Goal: Task Accomplishment & Management: Manage account settings

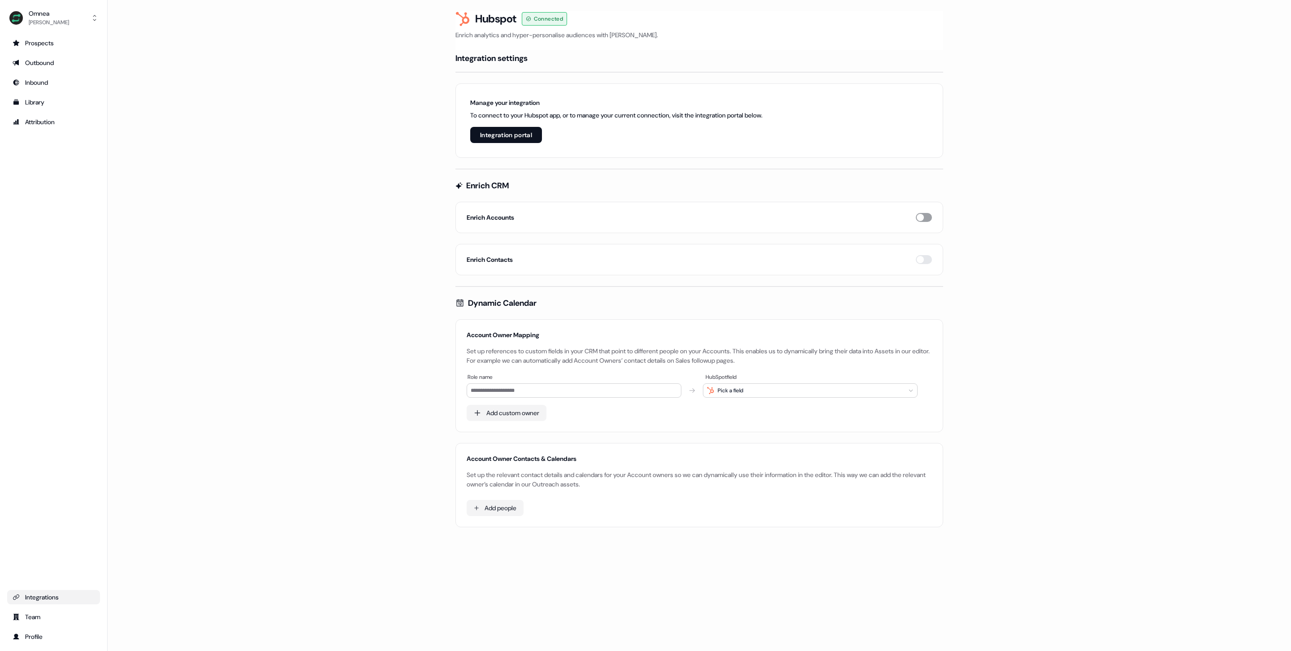
click at [925, 219] on button "button" at bounding box center [924, 217] width 16 height 9
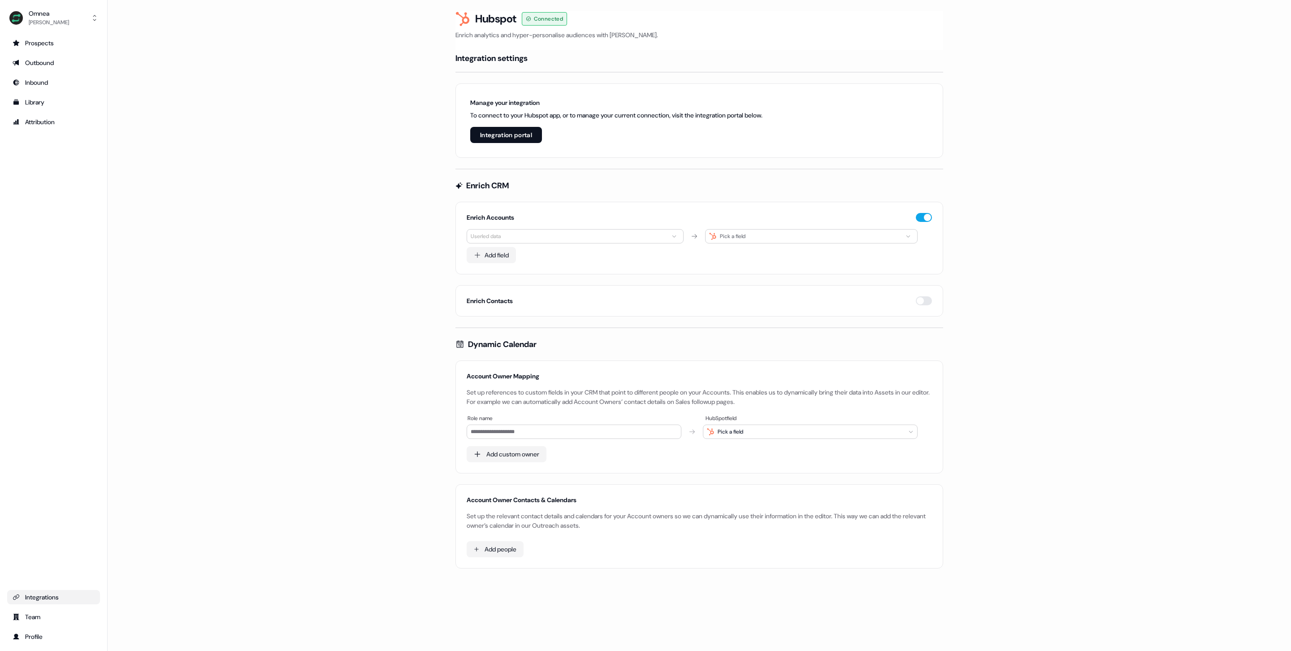
click at [551, 238] on html "For the best experience switch devices to a bigger screen. Go to [DOMAIN_NAME] …" at bounding box center [645, 325] width 1291 height 651
click at [574, 254] on div "Outbound engagement" at bounding box center [534, 253] width 130 height 14
click at [475, 257] on icon "Back" at bounding box center [477, 254] width 11 height 7
click at [557, 256] on div "Outbound engagement" at bounding box center [534, 253] width 130 height 14
click at [482, 254] on icon "Back" at bounding box center [477, 254] width 11 height 7
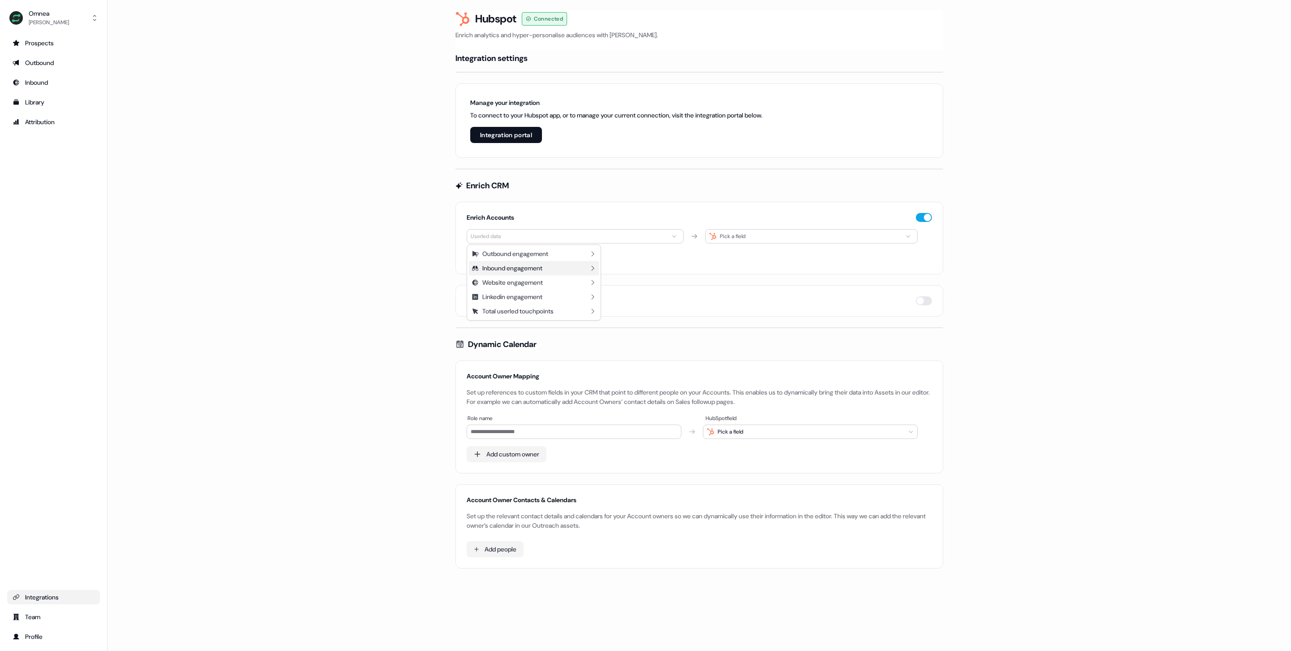
click at [546, 267] on div "Inbound engagement" at bounding box center [534, 268] width 130 height 14
click at [477, 250] on button "Back" at bounding box center [477, 254] width 11 height 11
click at [534, 295] on div "Linkedin engagement" at bounding box center [512, 296] width 60 height 9
click at [477, 257] on icon "Back" at bounding box center [477, 254] width 11 height 7
click at [567, 314] on div "Total userled touchpoints" at bounding box center [534, 311] width 130 height 14
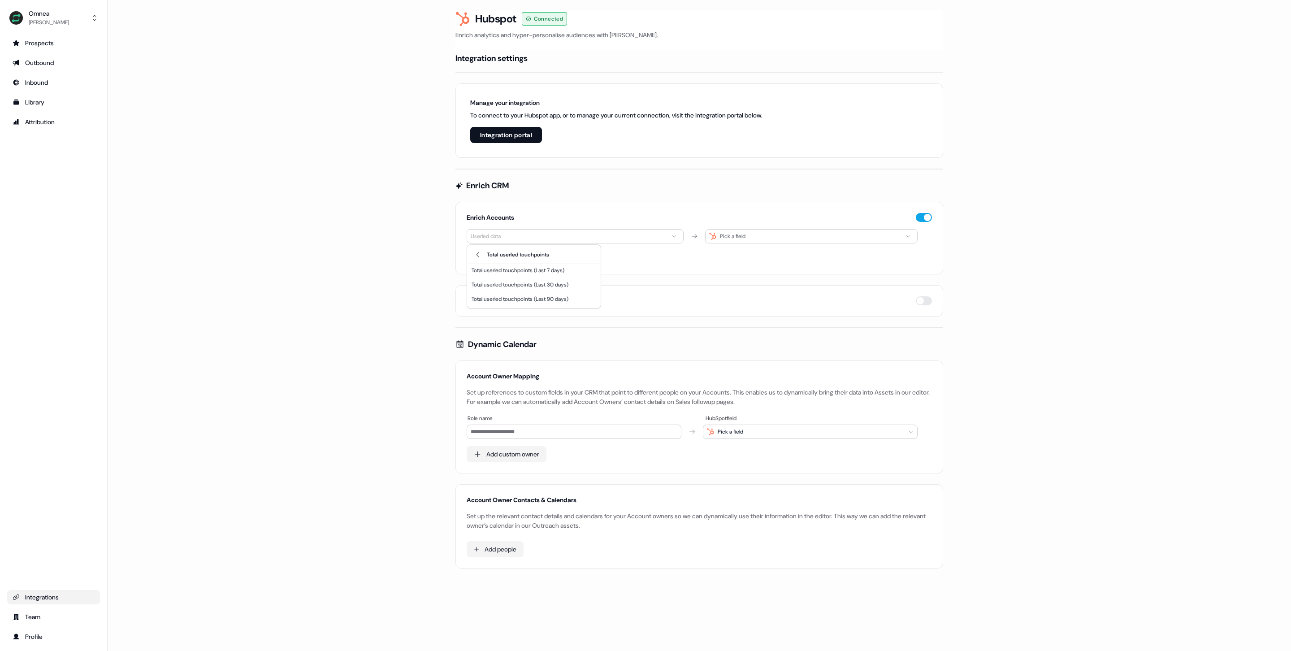
click at [435, 216] on html "For the best experience switch devices to a bigger screen. Go to [DOMAIN_NAME] …" at bounding box center [645, 325] width 1291 height 651
click at [58, 39] on div "Prospects" at bounding box center [54, 43] width 82 height 9
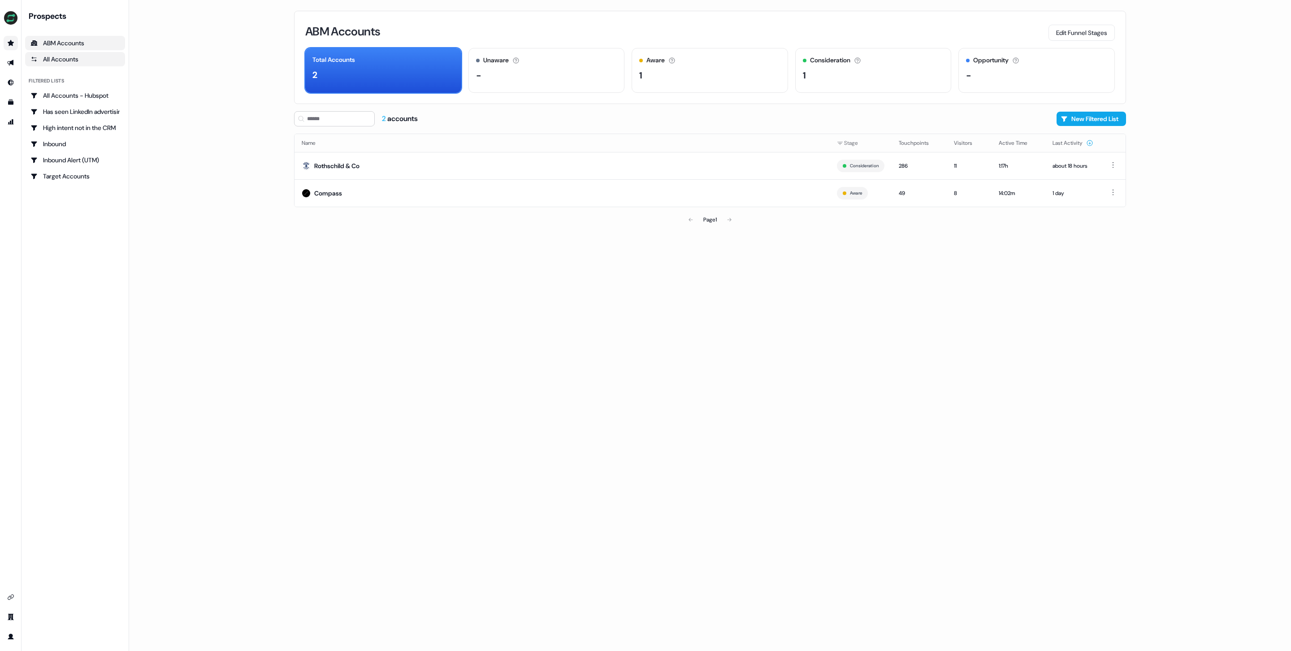
click at [83, 61] on div "All Accounts" at bounding box center [74, 59] width 89 height 9
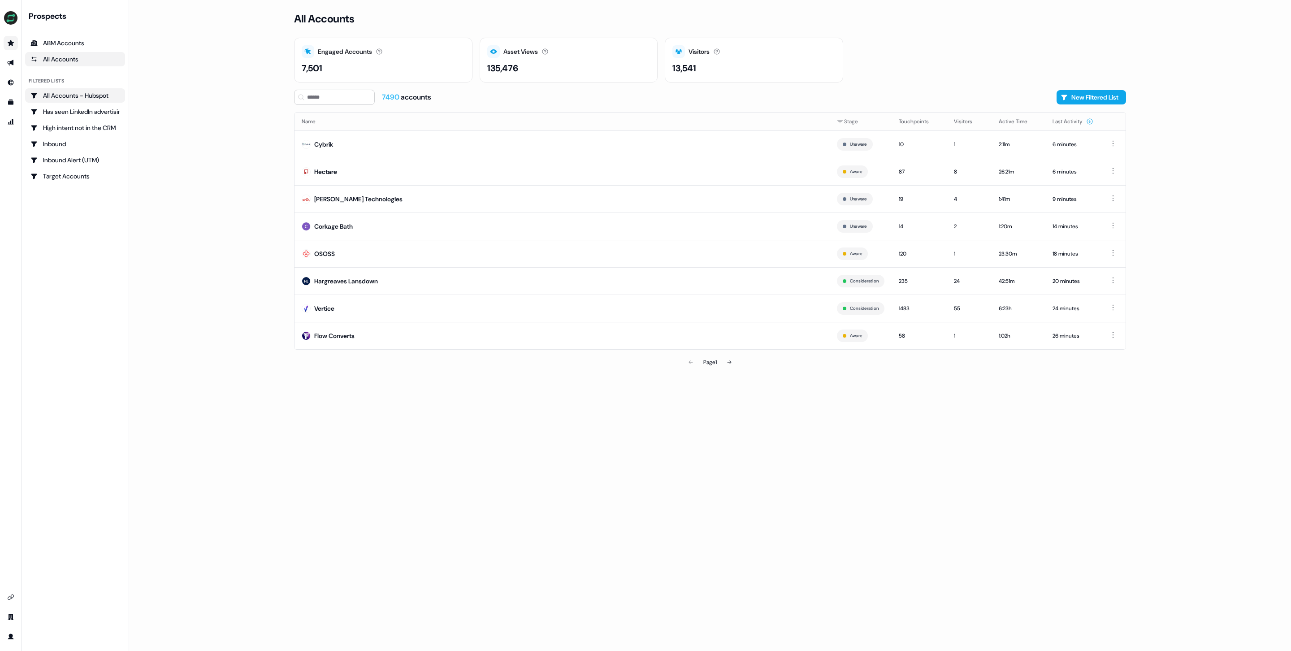
click at [92, 92] on div "All Accounts - Hubspot" at bounding box center [74, 95] width 89 height 9
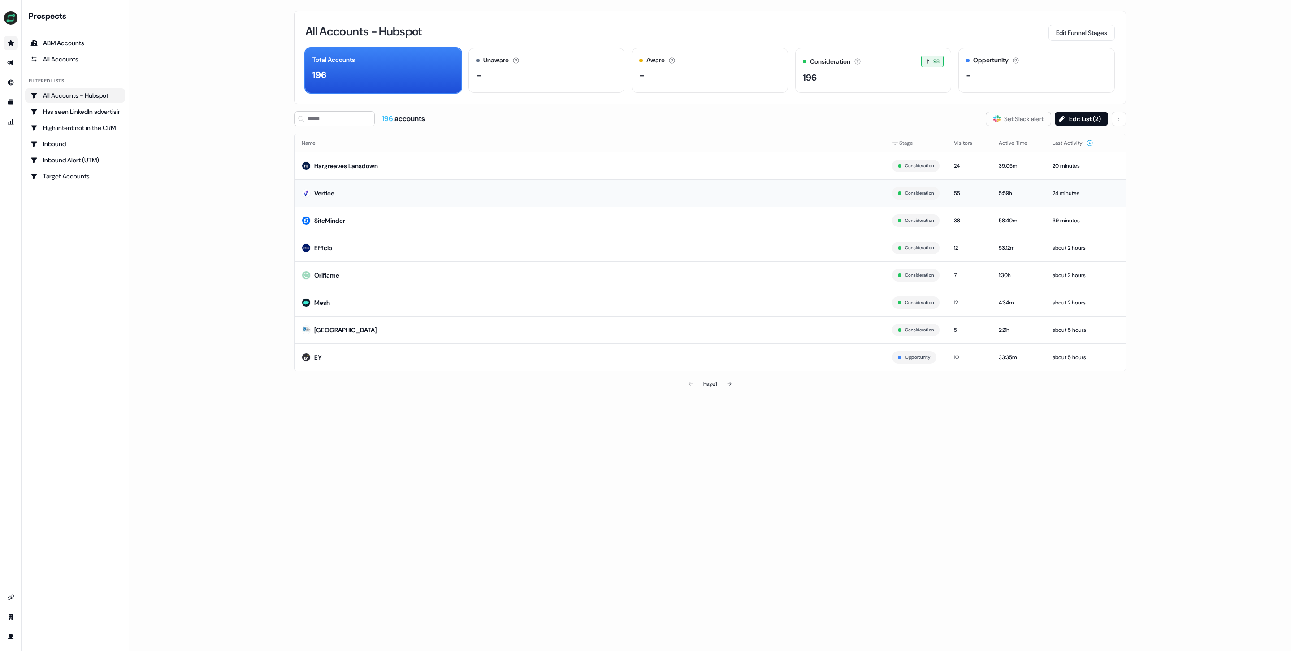
click at [376, 194] on td "Vertice" at bounding box center [589, 192] width 590 height 27
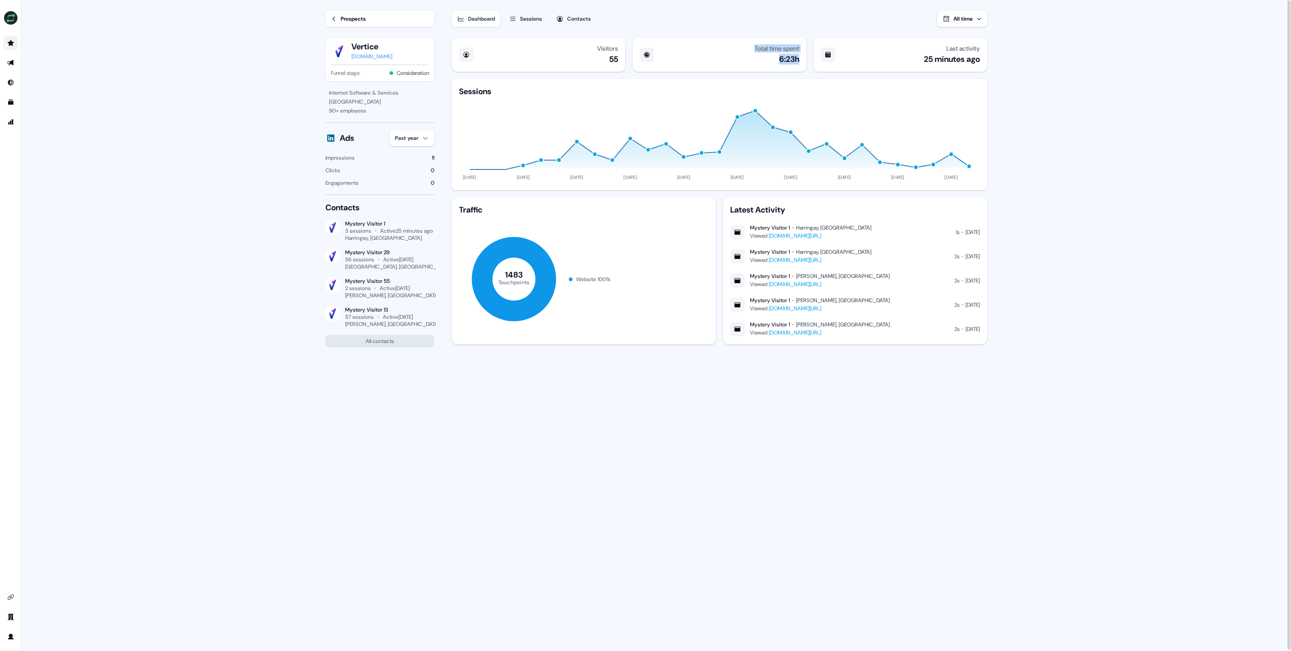
drag, startPoint x: 754, startPoint y: 50, endPoint x: 797, endPoint y: 64, distance: 45.1
click at [797, 64] on div "Total time spent 6:23h" at bounding box center [718, 55] width 173 height 34
drag, startPoint x: 1054, startPoint y: 52, endPoint x: 942, endPoint y: 26, distance: 114.2
click at [1053, 52] on main "Loading... Prospects Vertice [DOMAIN_NAME] Funnel stage: Consideration Internet…" at bounding box center [656, 326] width 1269 height 652
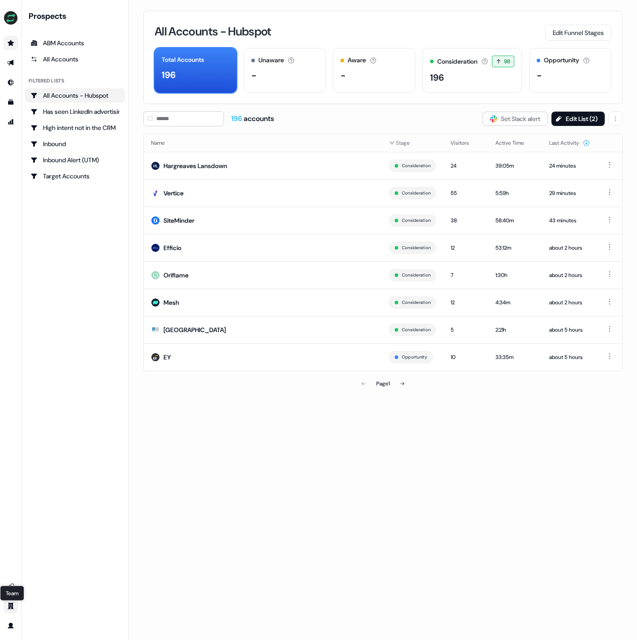
click at [10, 587] on div "Team Team" at bounding box center [12, 593] width 24 height 15
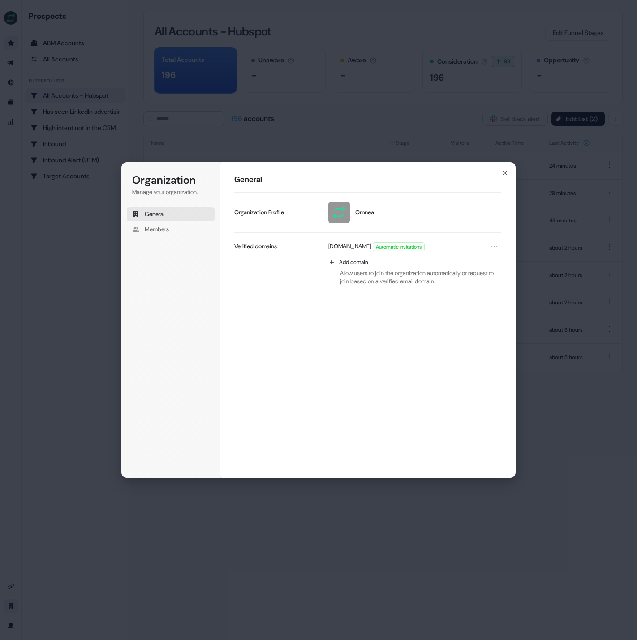
drag, startPoint x: 504, startPoint y: 175, endPoint x: 493, endPoint y: 180, distance: 12.2
click at [502, 176] on icon "button" at bounding box center [504, 172] width 7 height 7
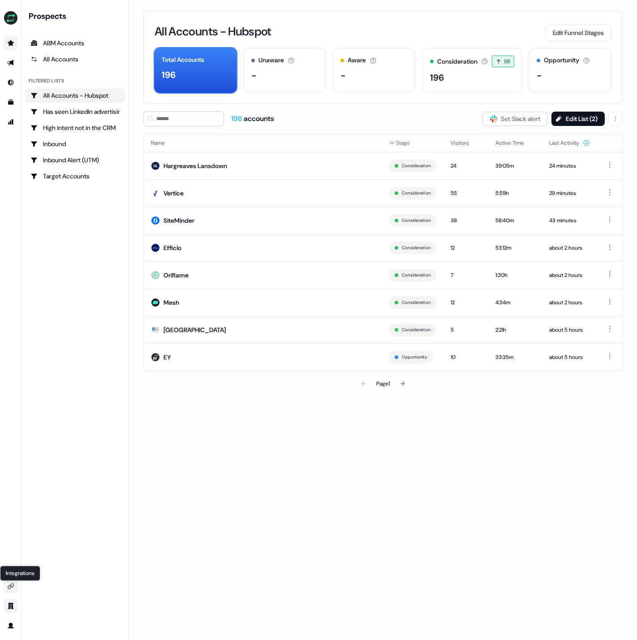
drag, startPoint x: 12, startPoint y: 588, endPoint x: 17, endPoint y: 587, distance: 5.7
click at [12, 588] on icon "Go to integrations" at bounding box center [10, 586] width 7 height 7
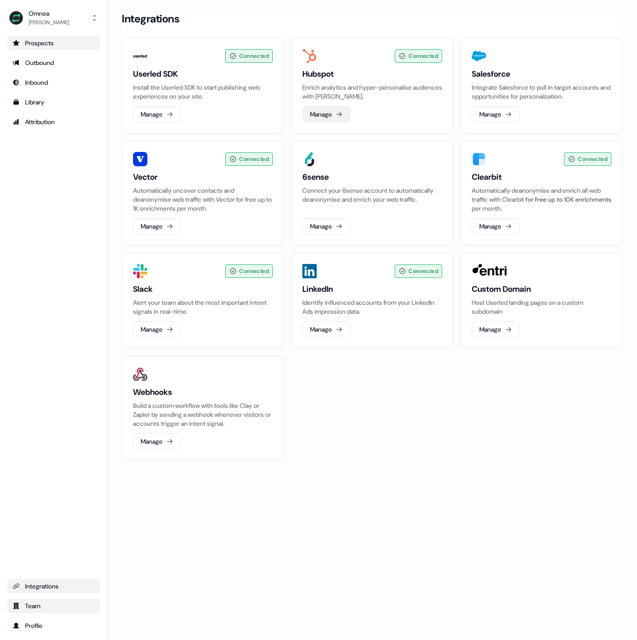
click at [320, 112] on button "Manage" at bounding box center [327, 114] width 48 height 16
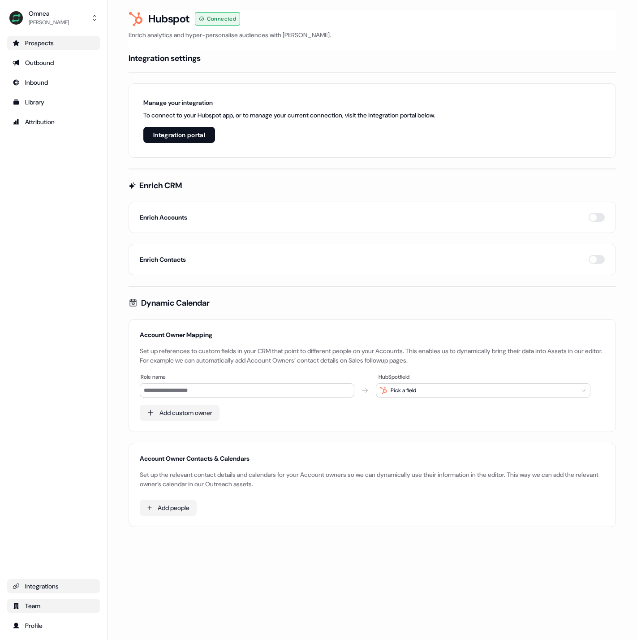
click at [317, 225] on div "Enrich Accounts" at bounding box center [373, 217] width 488 height 31
click at [595, 216] on button "button" at bounding box center [597, 217] width 16 height 9
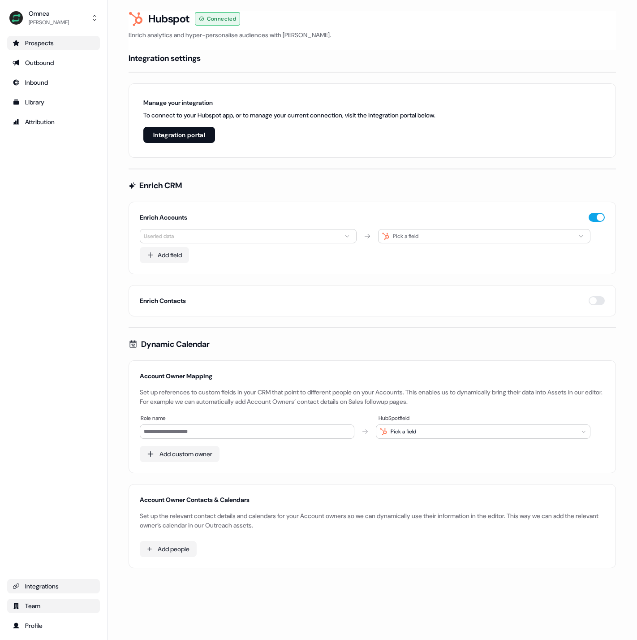
click at [313, 233] on html "For the best experience switch devices to a bigger screen. Go to [DOMAIN_NAME] …" at bounding box center [318, 320] width 637 height 640
click at [268, 254] on icon at bounding box center [265, 253] width 7 height 7
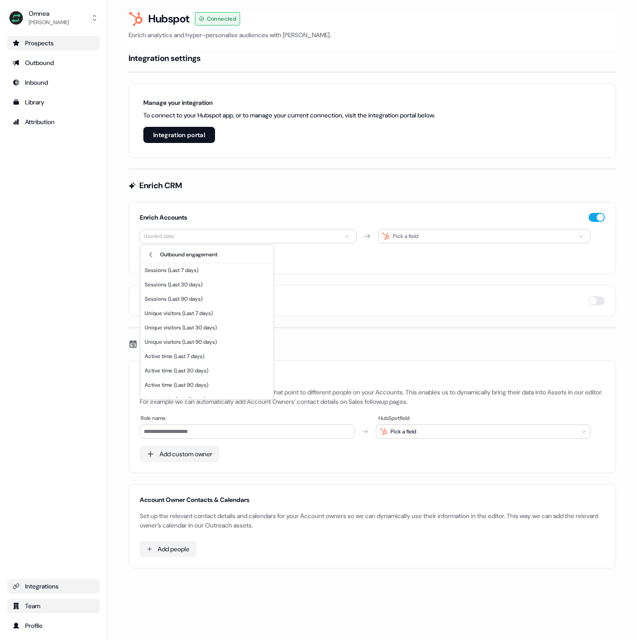
scroll to position [38, 0]
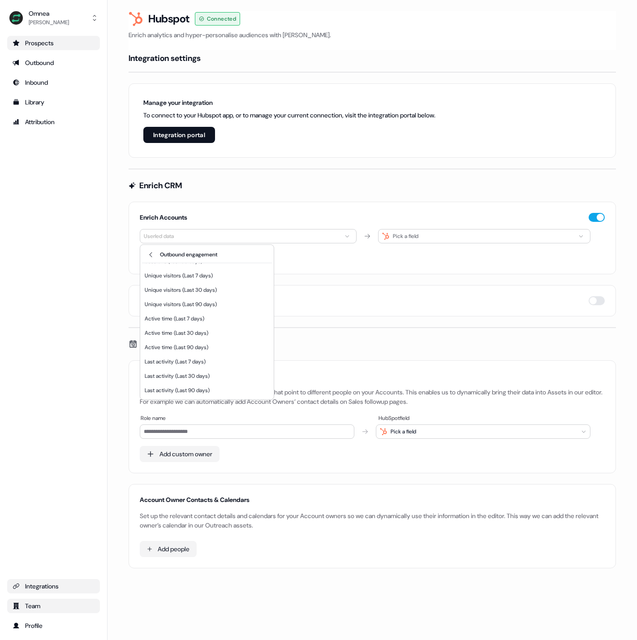
click at [71, 161] on html "For the best experience switch devices to a bigger screen. Go to [DOMAIN_NAME] …" at bounding box center [318, 320] width 637 height 640
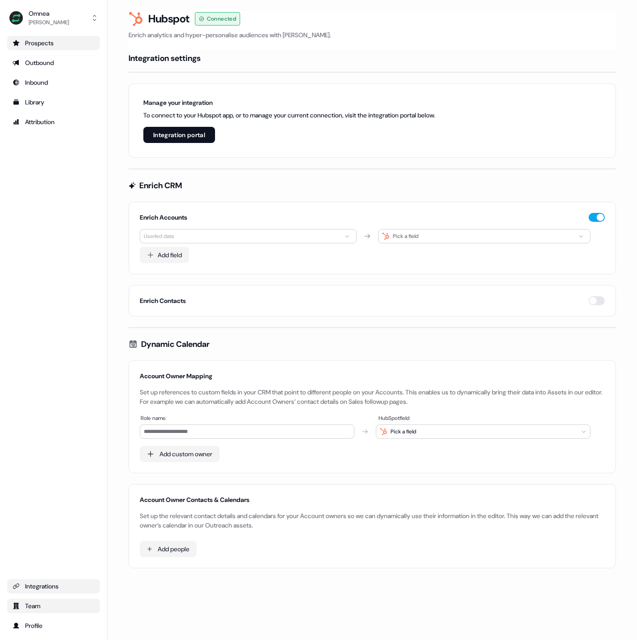
click at [63, 42] on div "Prospects" at bounding box center [54, 43] width 82 height 9
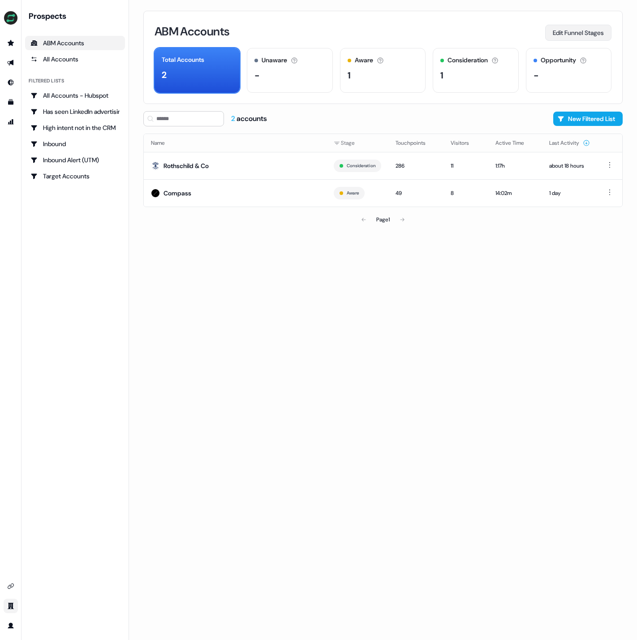
click at [580, 37] on button "Edit Funnel Stages" at bounding box center [578, 33] width 66 height 16
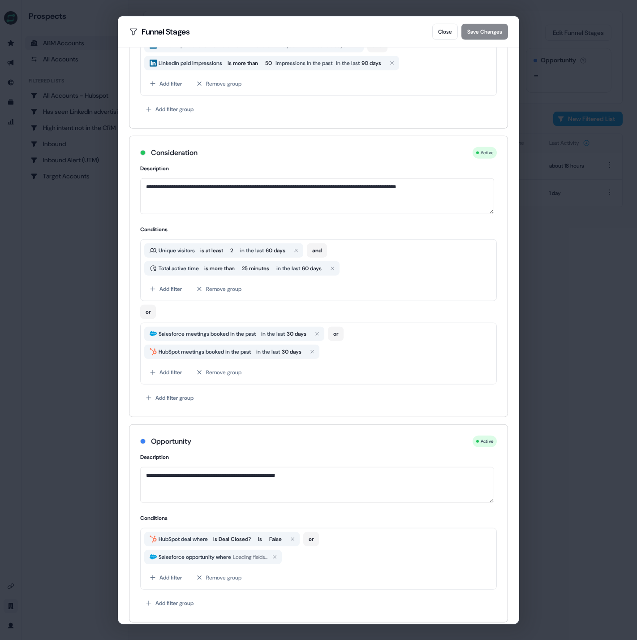
scroll to position [279, 0]
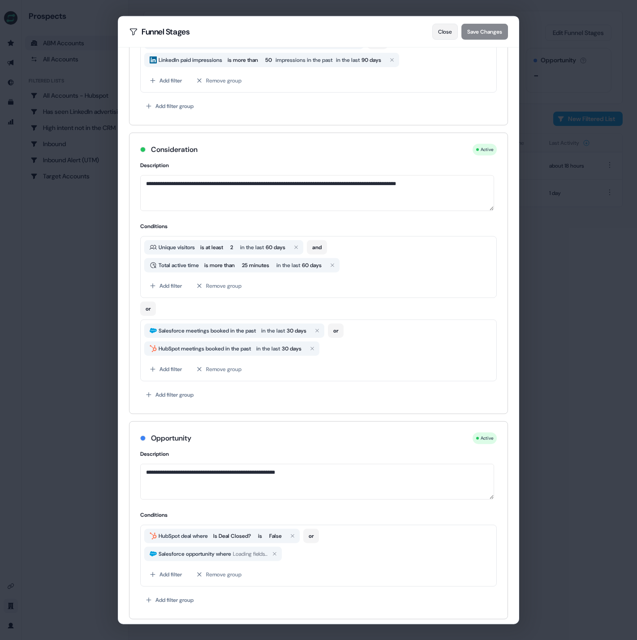
click at [438, 32] on button "Close" at bounding box center [445, 32] width 26 height 16
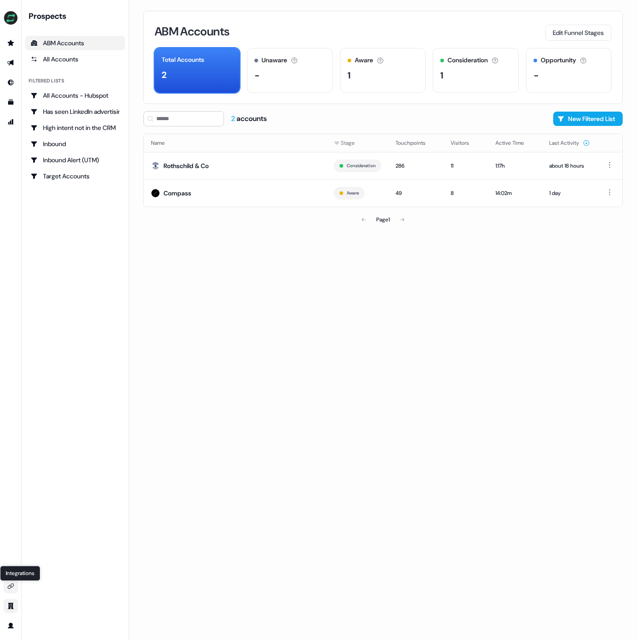
click at [13, 588] on icon "Go to integrations" at bounding box center [10, 586] width 7 height 7
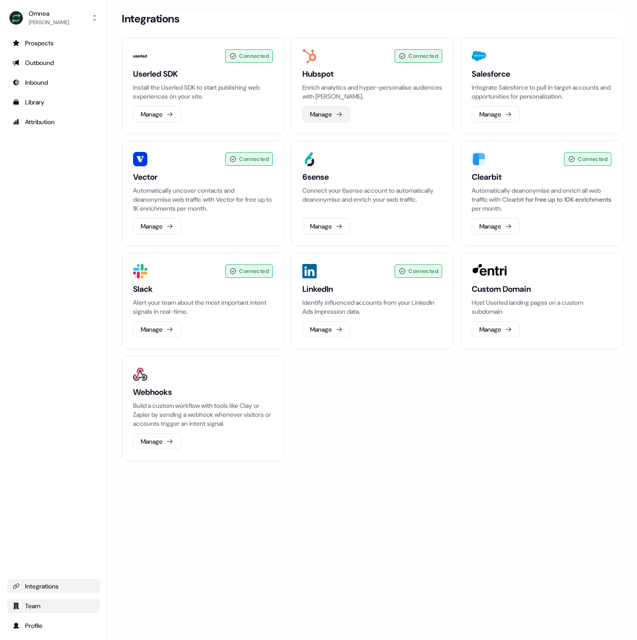
click at [331, 112] on button "Manage" at bounding box center [327, 114] width 48 height 16
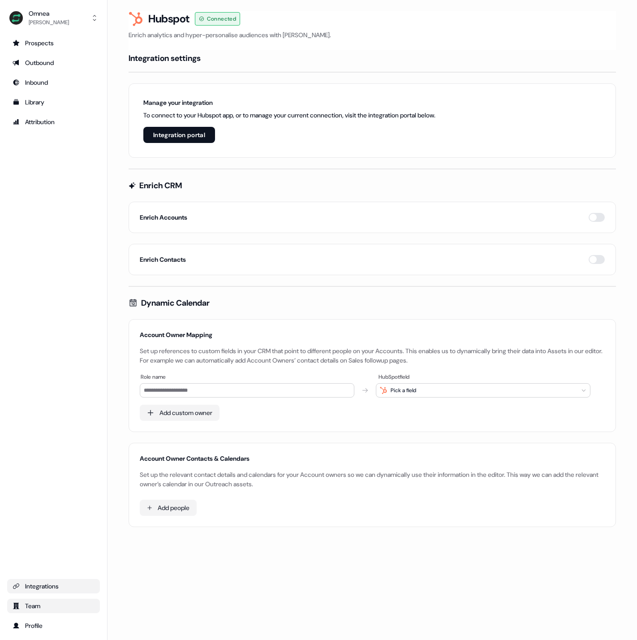
click at [233, 215] on div "Enrich Accounts" at bounding box center [372, 217] width 465 height 9
click at [597, 216] on button "button" at bounding box center [597, 217] width 16 height 9
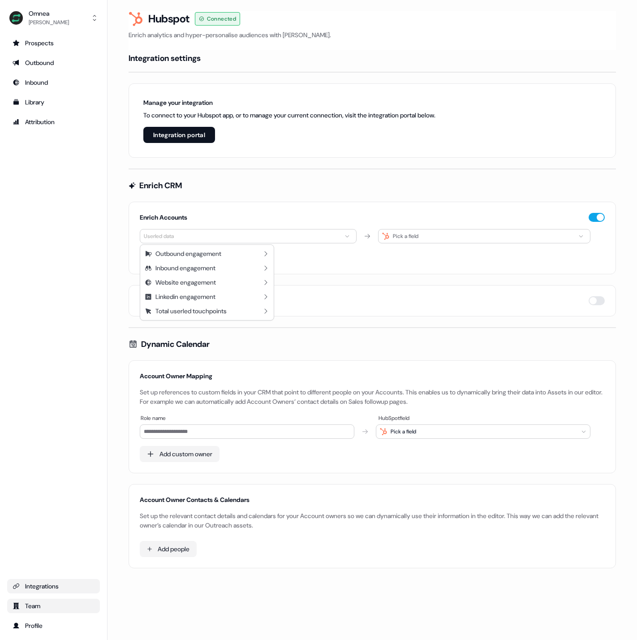
click at [216, 236] on html "For the best experience switch devices to a bigger screen. Go to [DOMAIN_NAME] …" at bounding box center [318, 320] width 637 height 640
click at [264, 282] on icon at bounding box center [265, 282] width 7 height 7
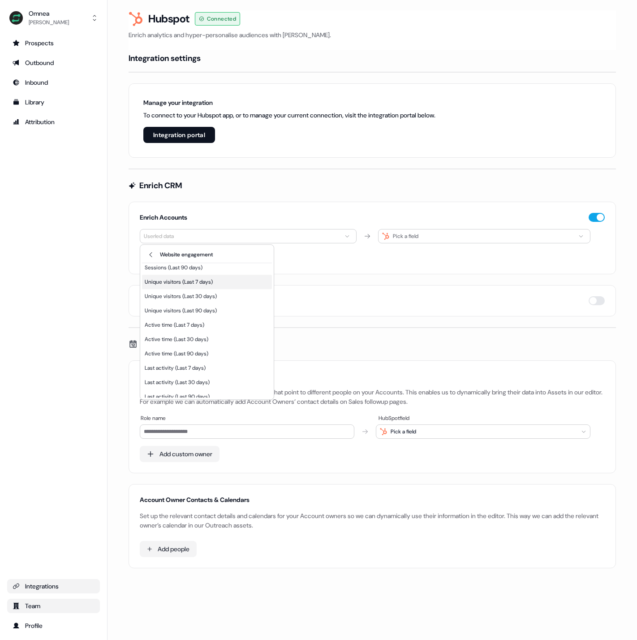
scroll to position [30, 0]
